Goal: Task Accomplishment & Management: Use online tool/utility

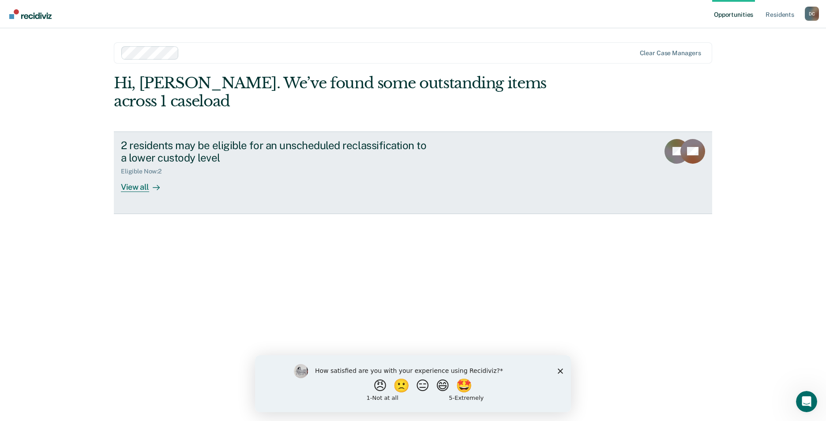
click at [269, 139] on div "2 residents may be eligible for an unscheduled reclassification to a lower cust…" at bounding box center [276, 152] width 310 height 26
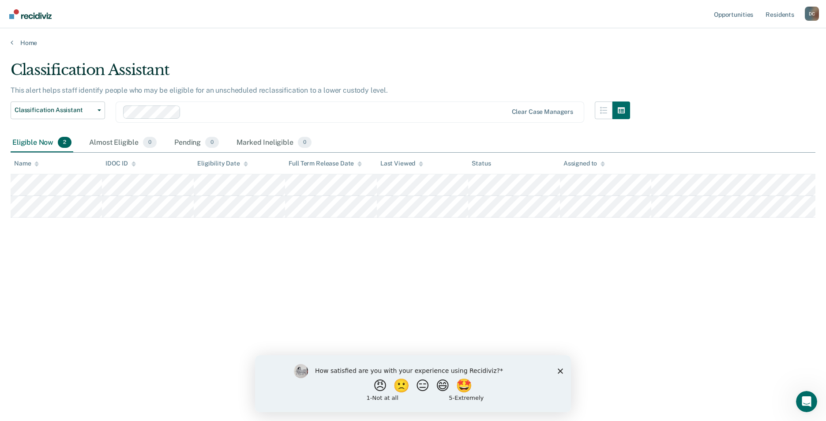
click at [241, 316] on div "Classification Assistant This alert helps staff identify people who may be elig…" at bounding box center [413, 208] width 805 height 294
click at [68, 113] on span "Classification Assistant" at bounding box center [54, 110] width 79 height 8
click at [278, 59] on main "Classification Assistant This alert helps staff identify people who may be elig…" at bounding box center [413, 233] width 826 height 372
